Goal: Information Seeking & Learning: Learn about a topic

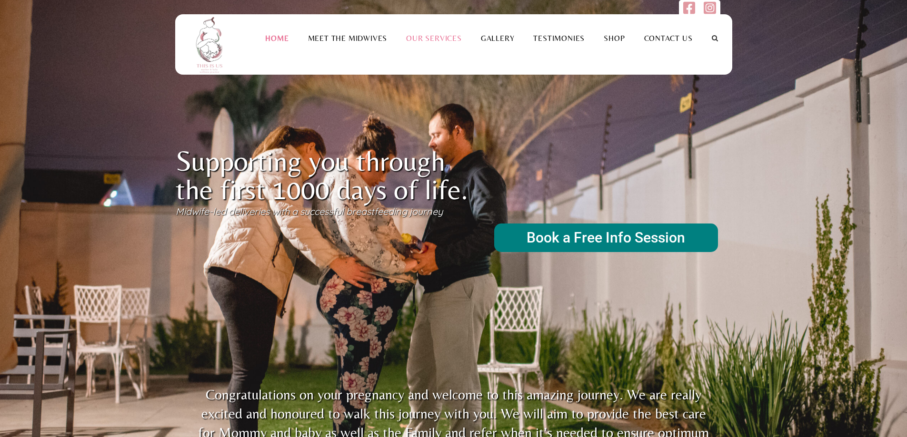
click at [439, 36] on link "Our Services" at bounding box center [433, 38] width 75 height 9
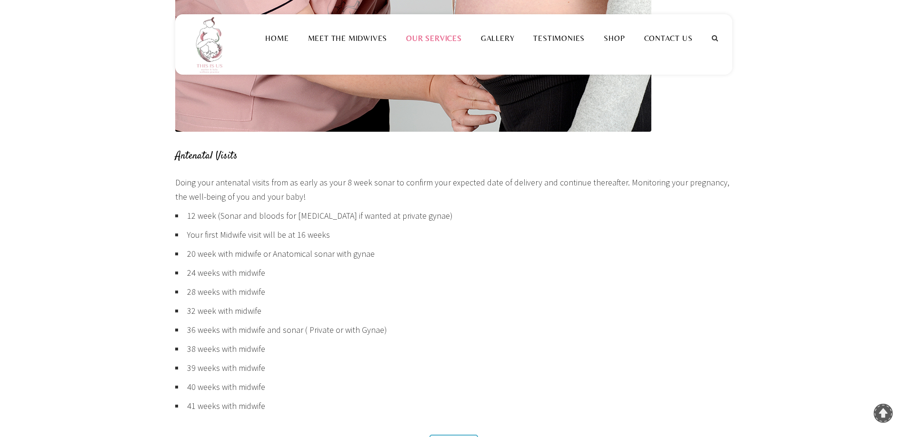
scroll to position [476, 0]
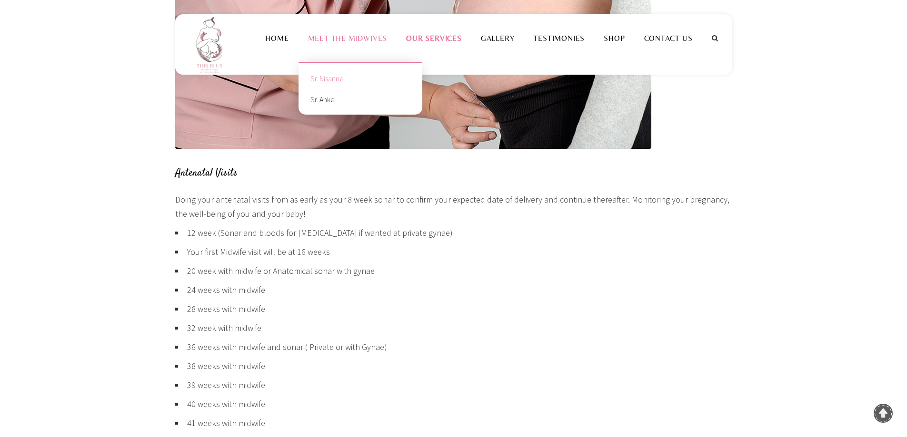
drag, startPoint x: 336, startPoint y: 83, endPoint x: 339, endPoint y: 79, distance: 5.8
click at [336, 83] on link "Sr. Nisanne" at bounding box center [360, 78] width 109 height 21
click at [364, 35] on link "Meet the Midwives" at bounding box center [347, 38] width 99 height 9
click at [322, 79] on link "Sr. Nisanne" at bounding box center [360, 78] width 109 height 21
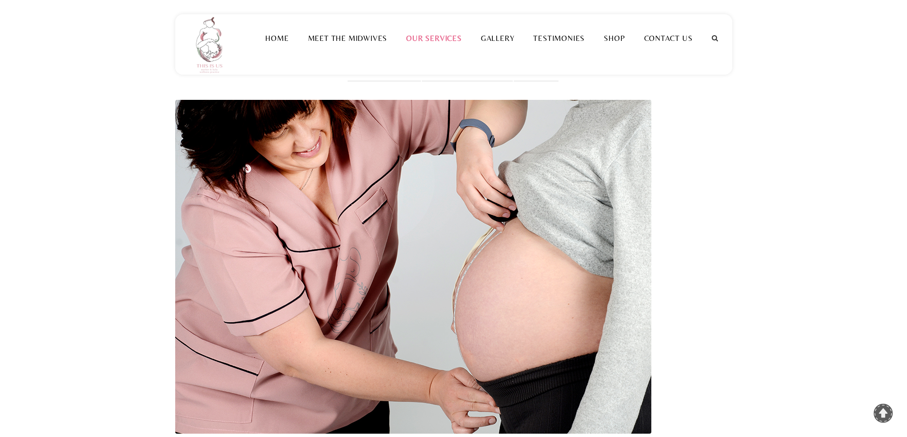
scroll to position [157, 0]
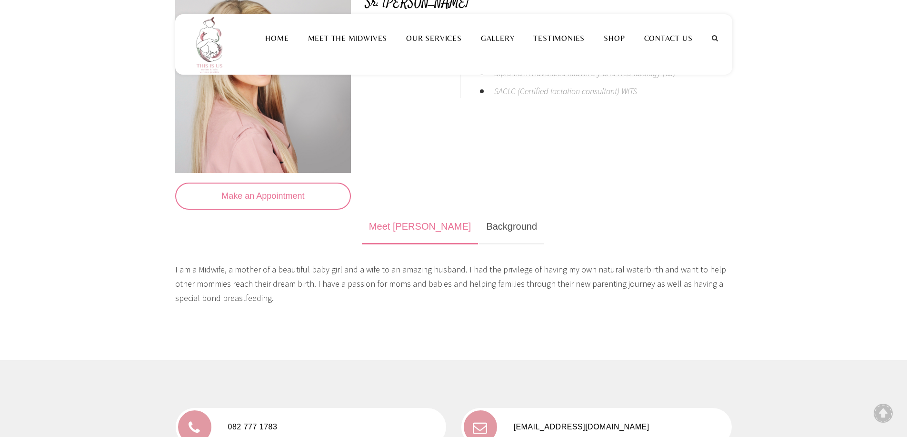
scroll to position [143, 0]
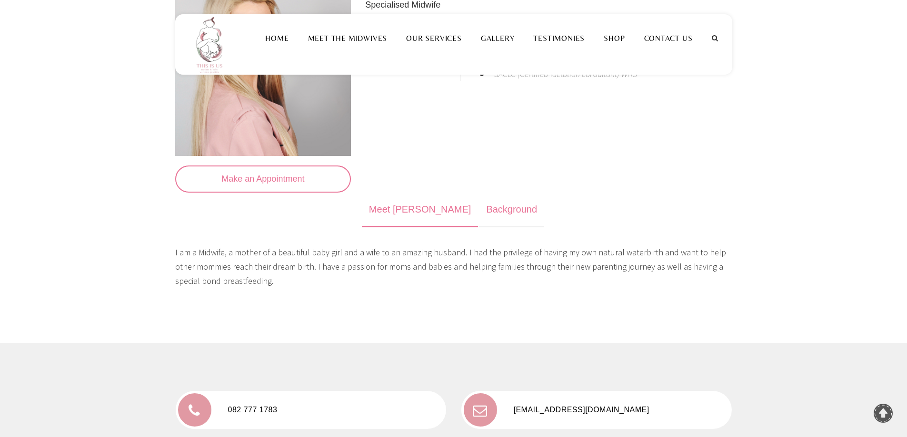
click at [489, 212] on link "Background" at bounding box center [511, 210] width 65 height 35
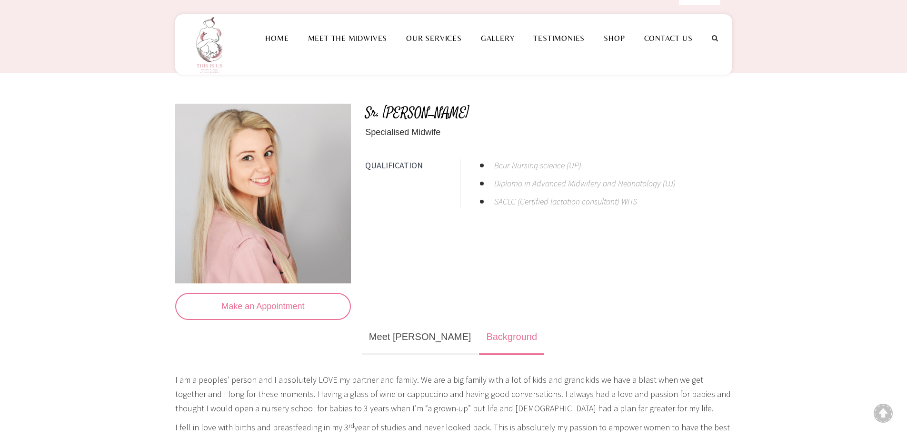
scroll to position [0, 0]
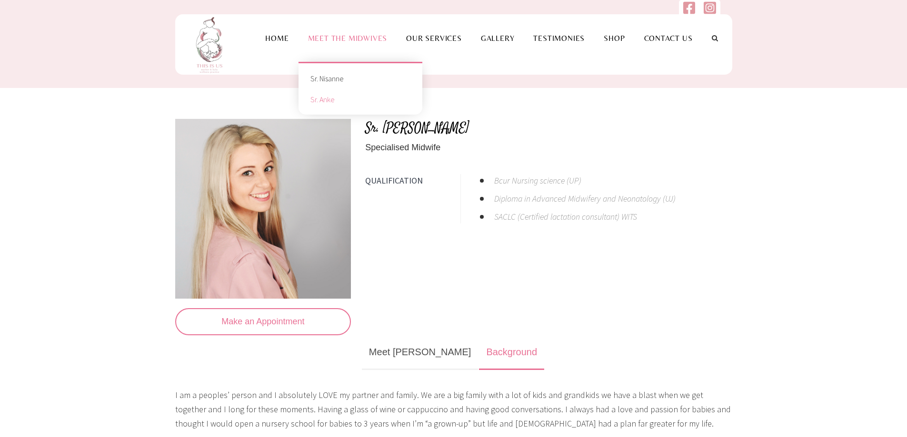
click at [336, 99] on link "Sr. Anke" at bounding box center [360, 99] width 109 height 21
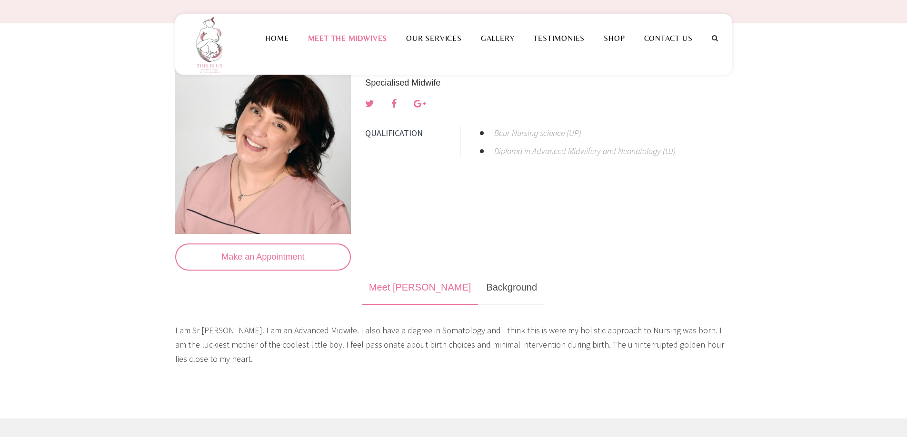
scroll to position [48, 0]
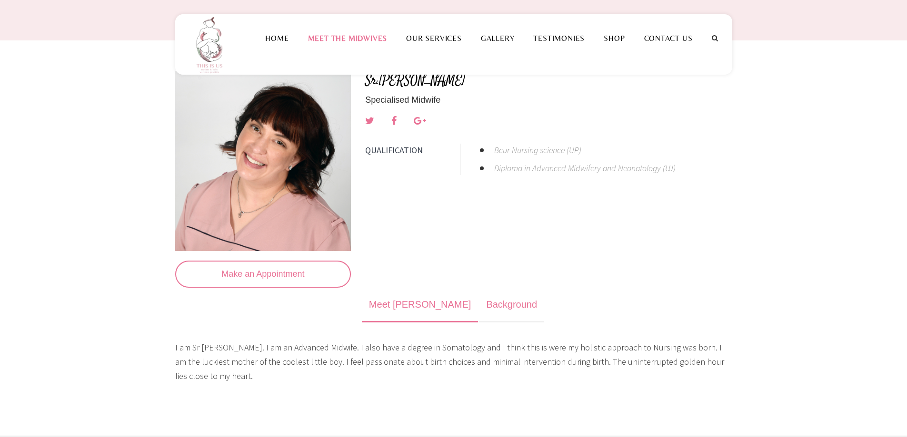
click at [479, 315] on link "Background" at bounding box center [511, 305] width 65 height 35
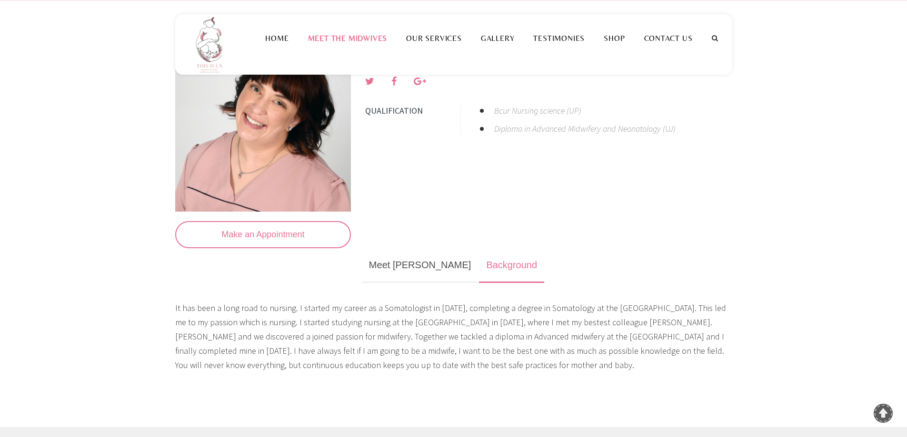
scroll to position [0, 0]
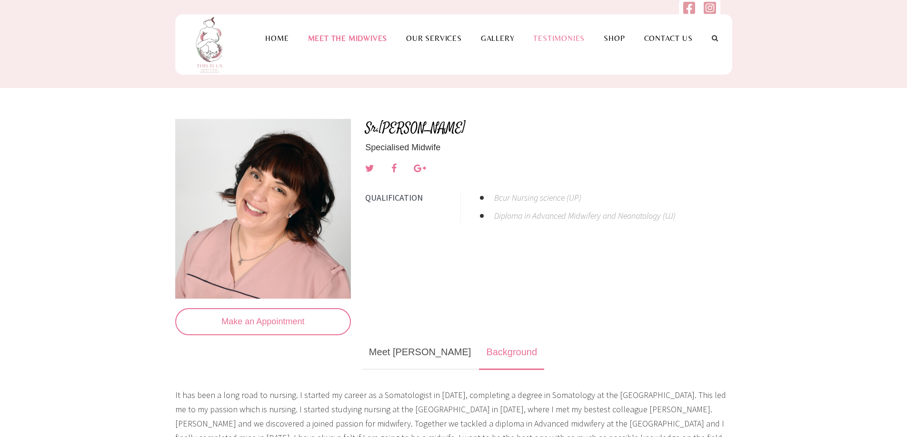
click at [568, 39] on link "Testimonies" at bounding box center [559, 38] width 70 height 9
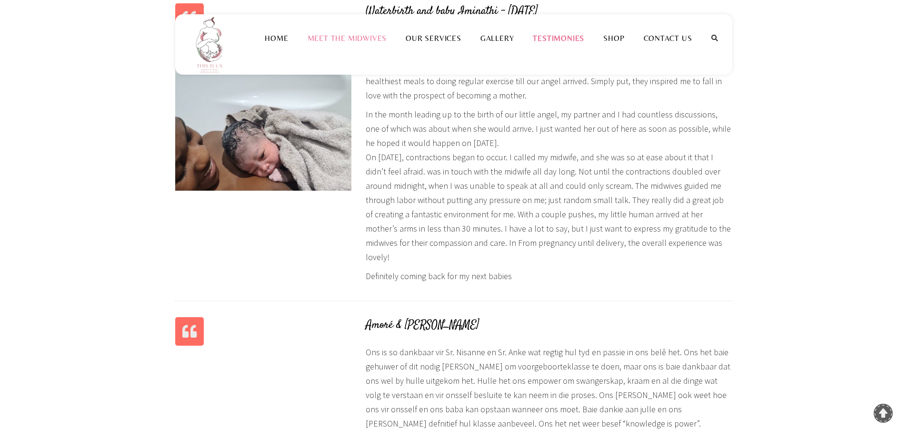
scroll to position [381, 0]
click at [276, 37] on link "Home" at bounding box center [276, 38] width 42 height 9
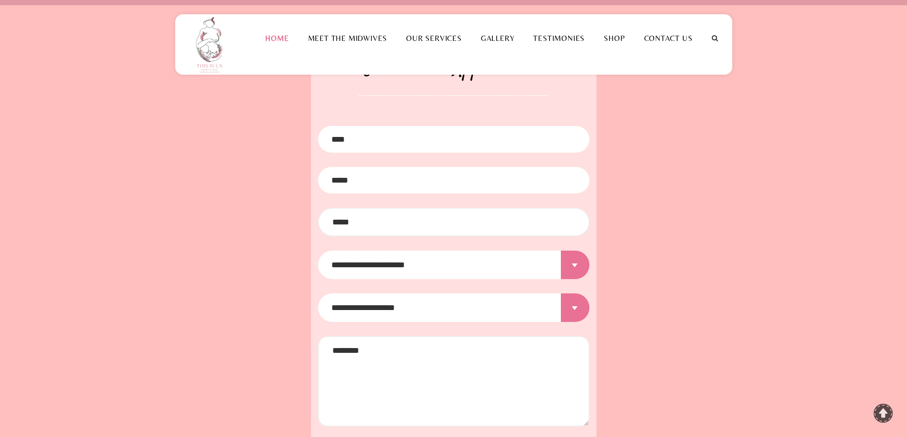
scroll to position [1190, 0]
click at [426, 46] on li "Our Services" at bounding box center [433, 38] width 75 height 48
click at [430, 36] on link "Our Services" at bounding box center [433, 38] width 75 height 9
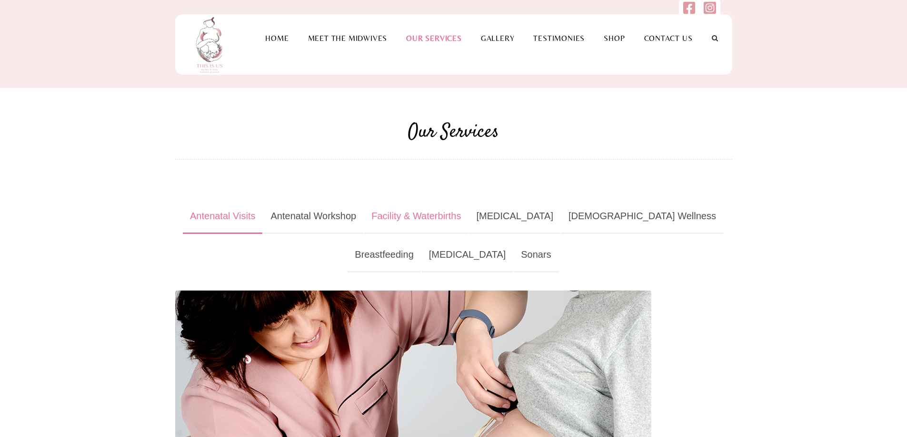
click at [435, 215] on link "Facility & Waterbirths" at bounding box center [416, 216] width 104 height 35
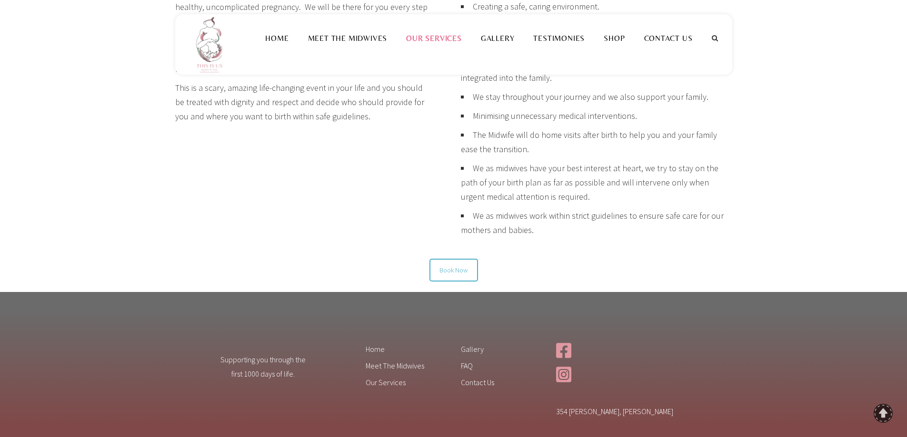
scroll to position [761, 0]
